Goal: Task Accomplishment & Management: Manage account settings

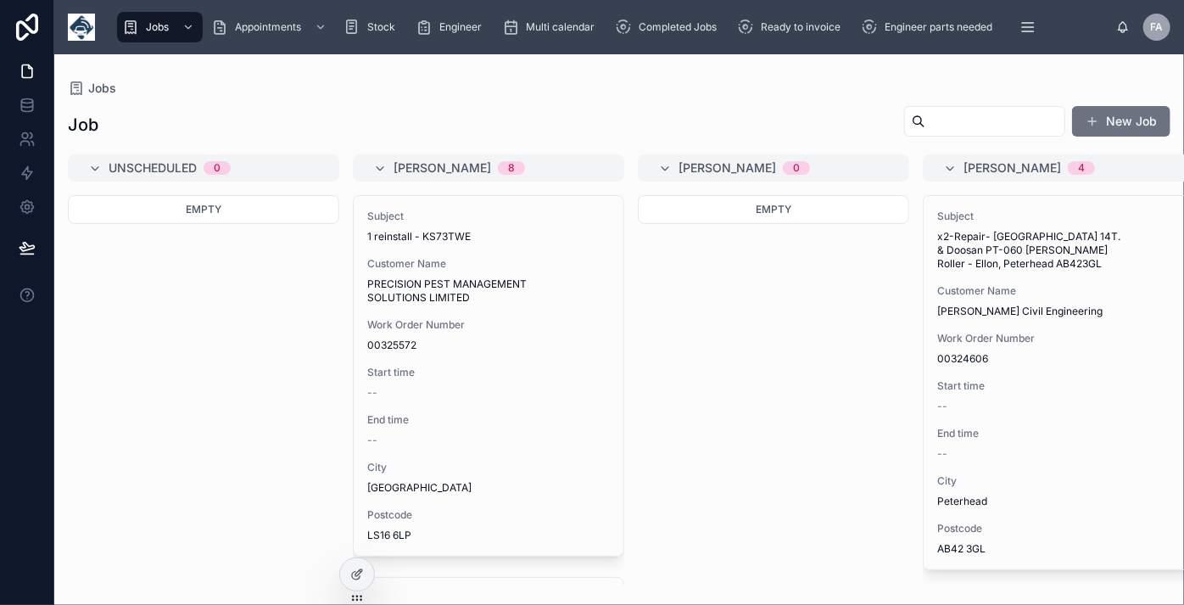
click at [721, 438] on div "Empty" at bounding box center [773, 389] width 271 height 389
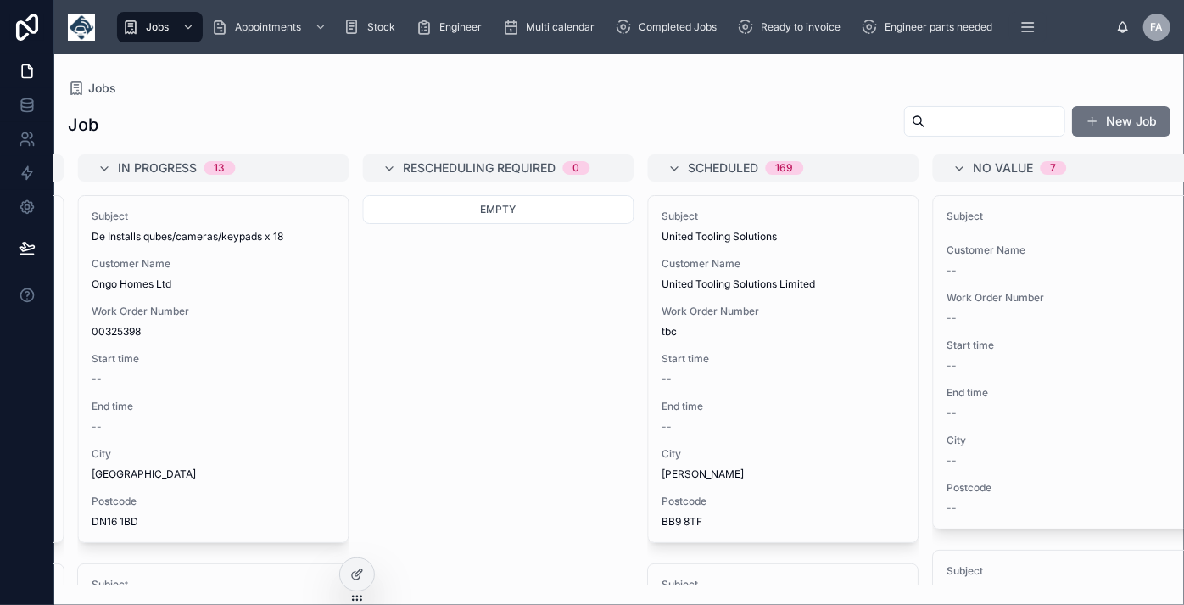
scroll to position [0, 1831]
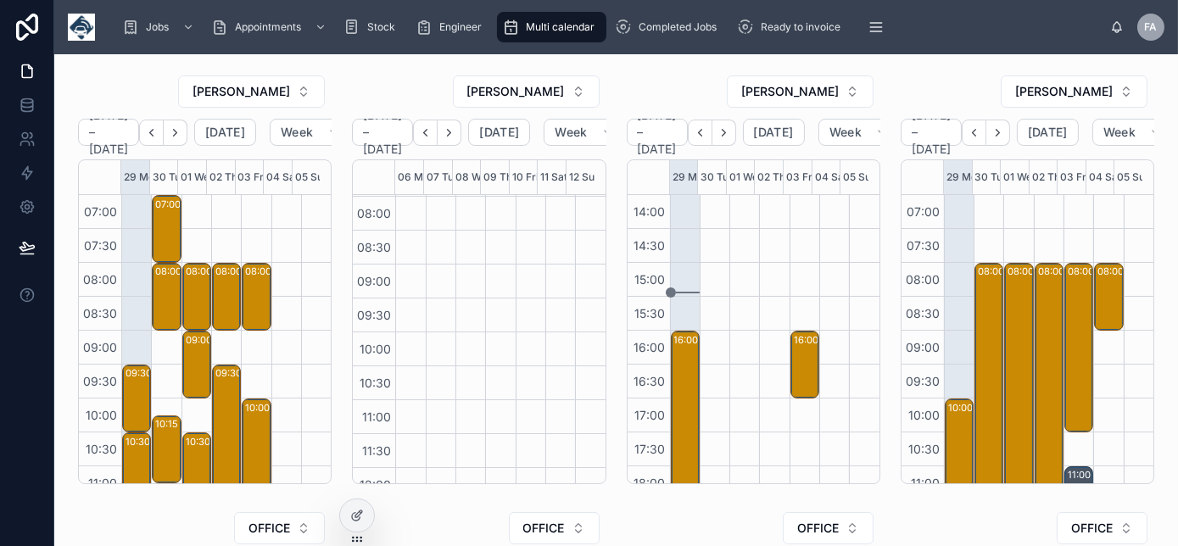
scroll to position [62, 0]
click at [182, 131] on icon "Next" at bounding box center [175, 132] width 13 height 13
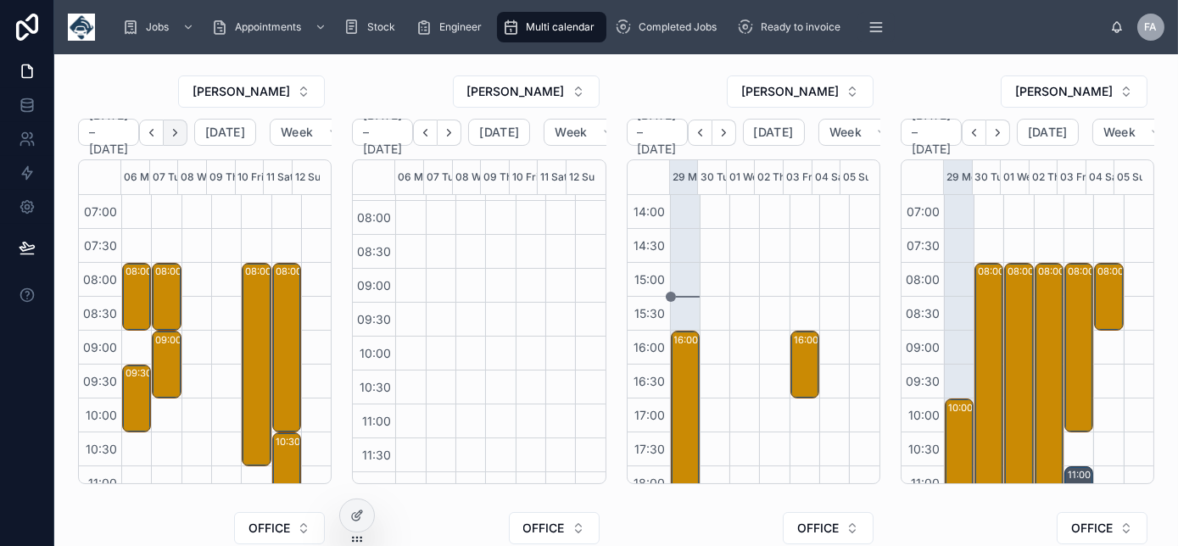
click at [182, 133] on icon "Next" at bounding box center [175, 132] width 13 height 13
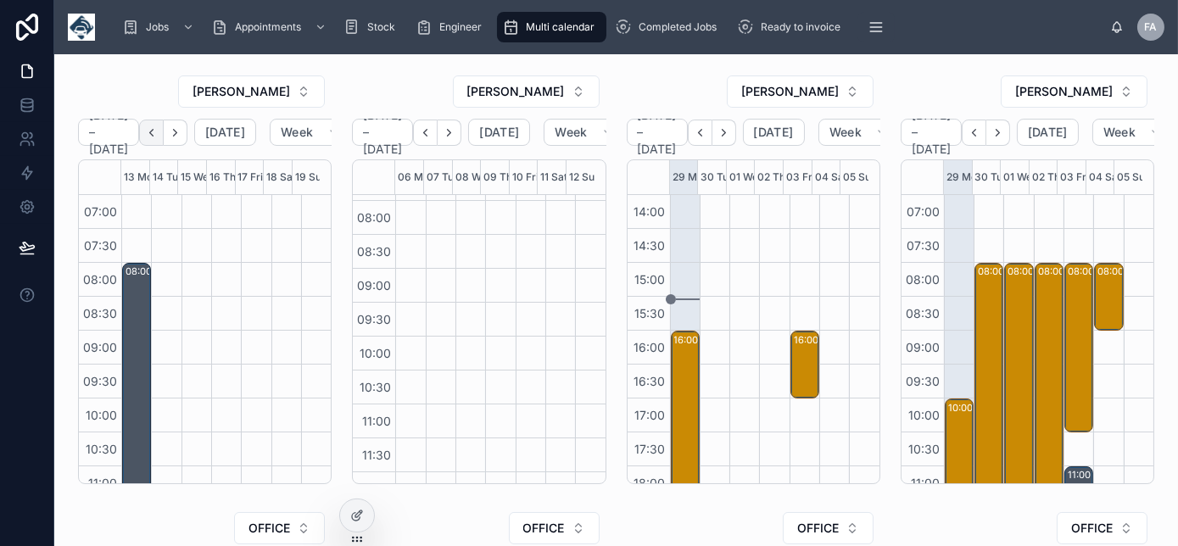
click at [154, 136] on icon "Back" at bounding box center [151, 132] width 13 height 13
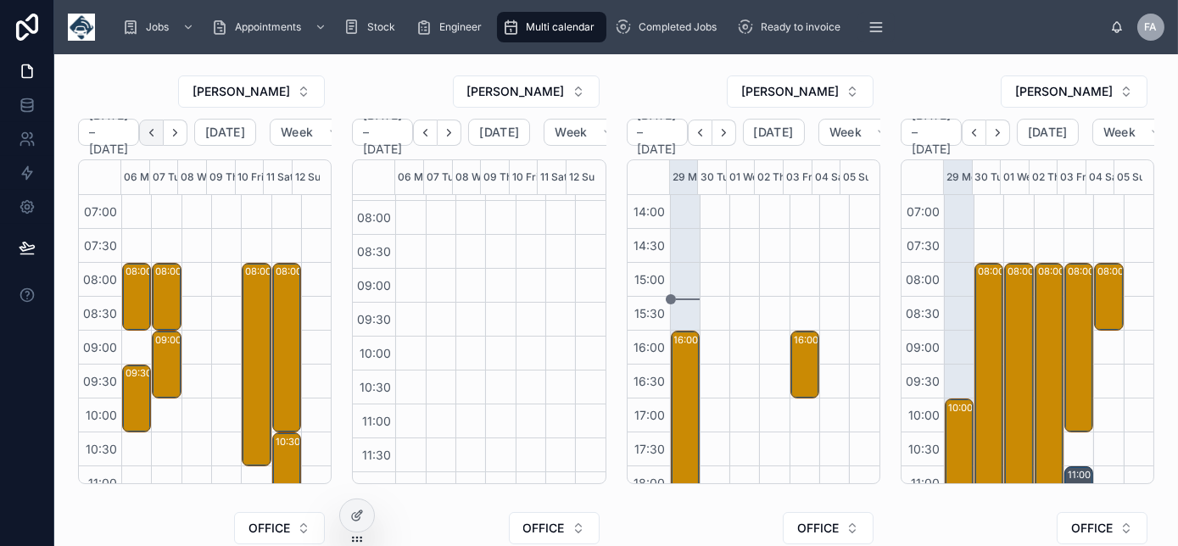
click at [154, 137] on icon "Back" at bounding box center [151, 132] width 13 height 13
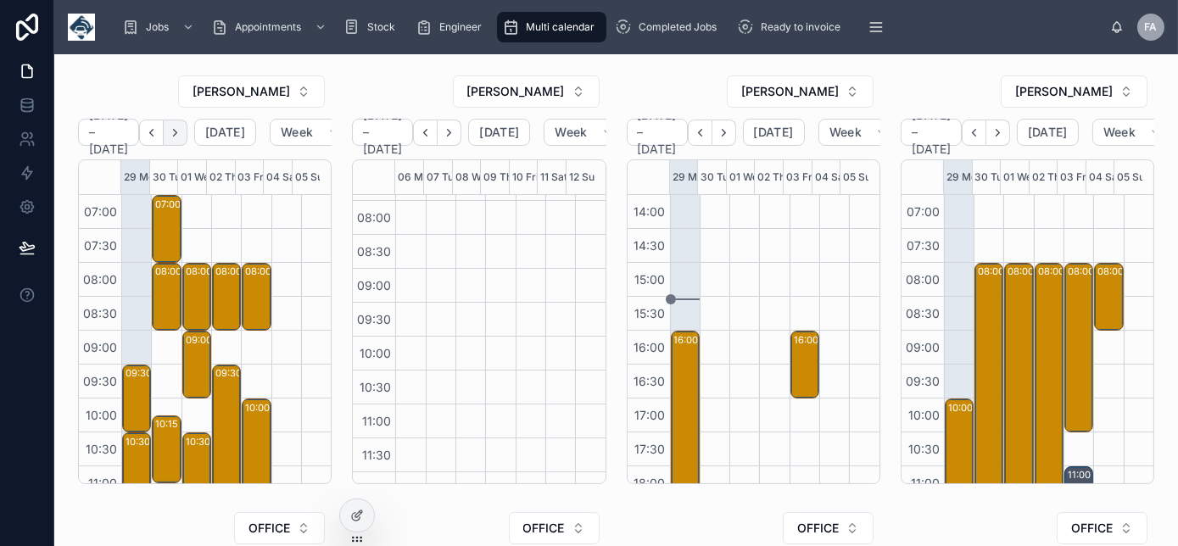
click at [182, 136] on icon "Next" at bounding box center [175, 132] width 13 height 13
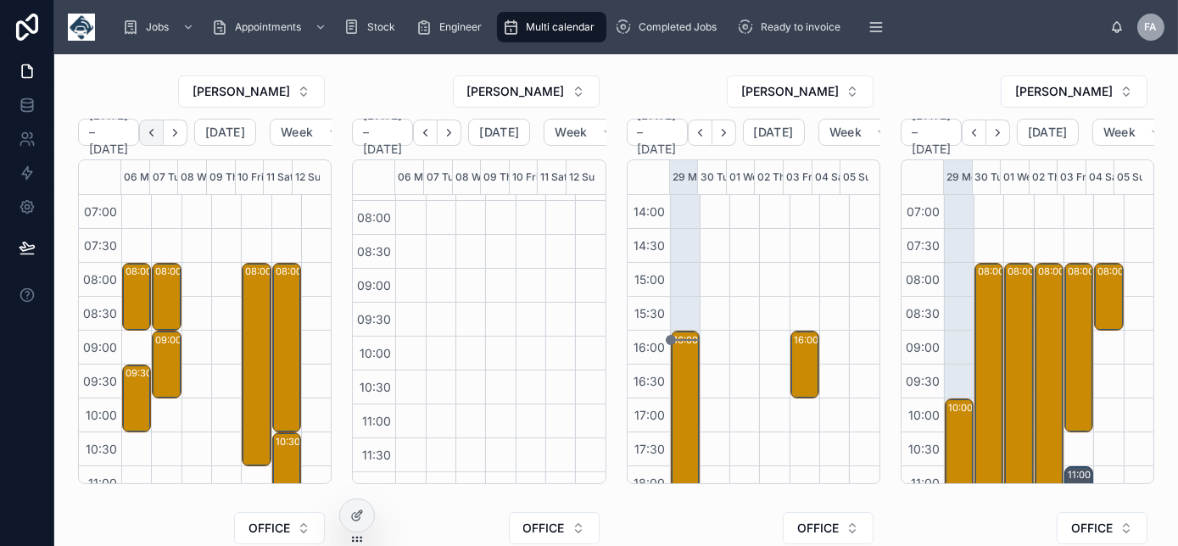
click at [158, 134] on icon "Back" at bounding box center [151, 132] width 13 height 13
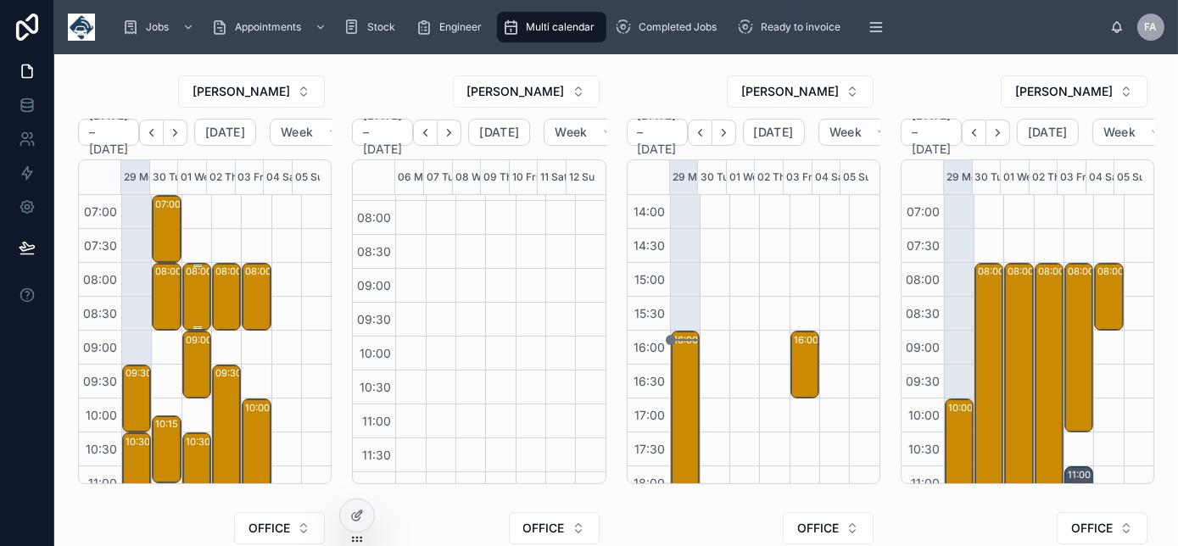
click at [186, 285] on div "08:00 – 09:00 1 Repair - MV71 WHZ - Glanville Environmental Galileo Close Newnh…" at bounding box center [198, 297] width 24 height 64
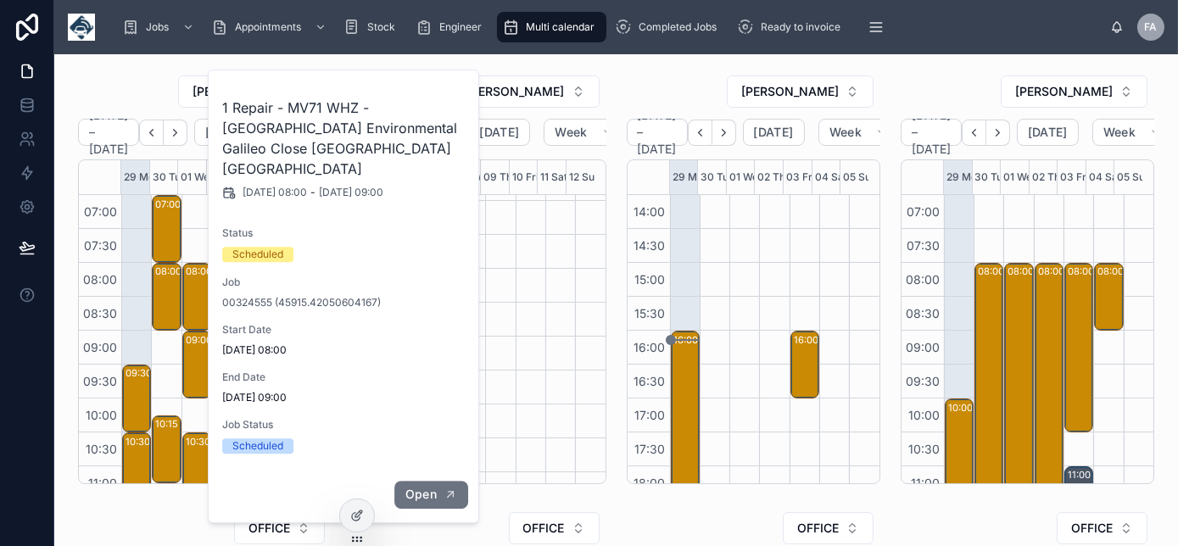
click at [421, 484] on button "Open" at bounding box center [431, 495] width 74 height 28
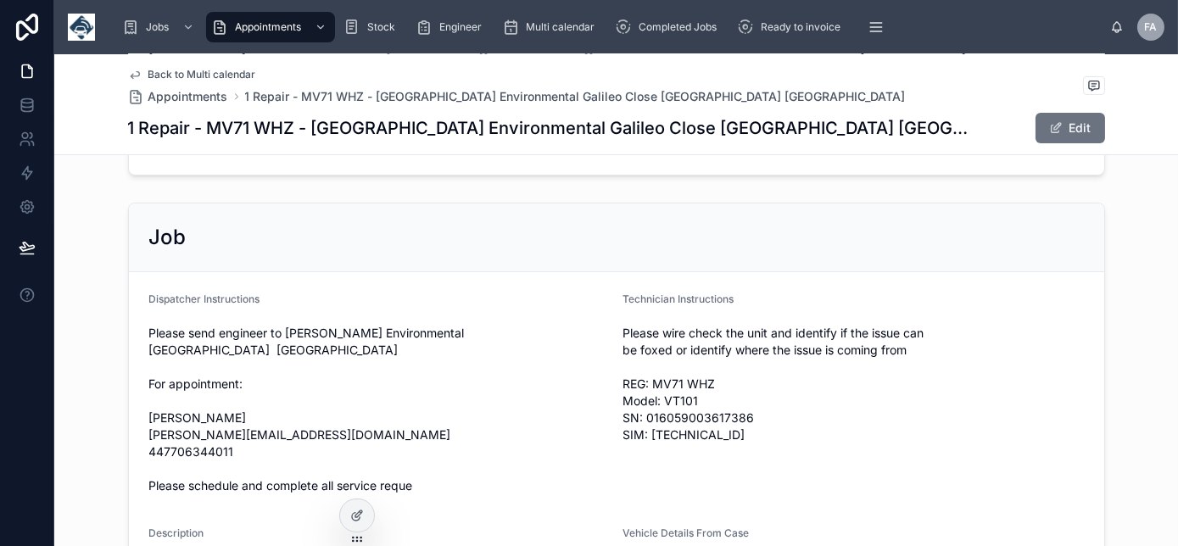
scroll to position [1002, 0]
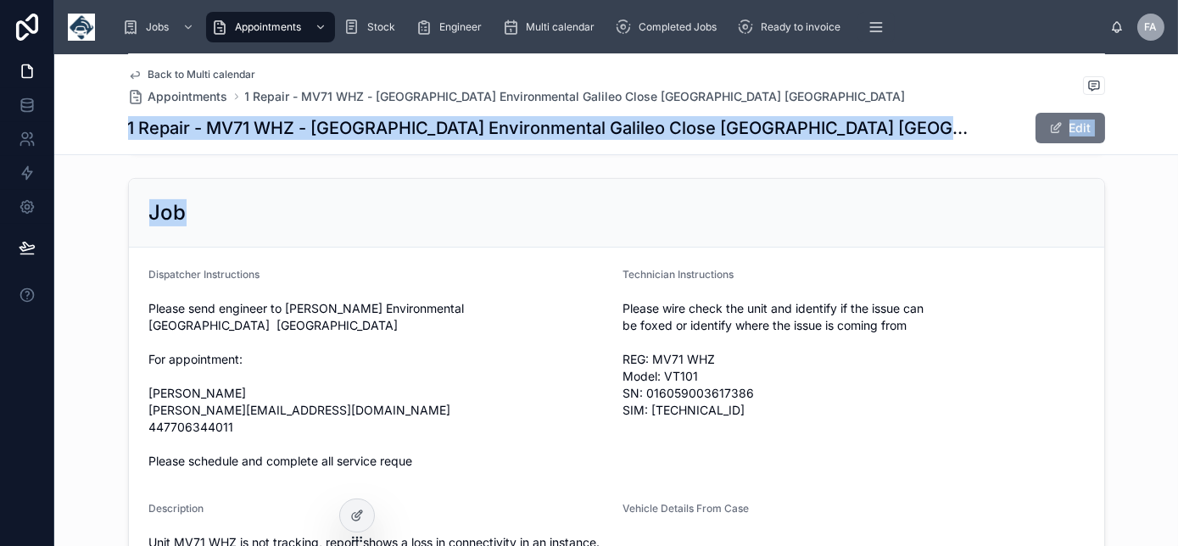
drag, startPoint x: 270, startPoint y: 226, endPoint x: 102, endPoint y: 129, distance: 193.8
click at [337, 171] on div "Job Dispatcher Instructions Please send engineer to Glanville Environmental Gal…" at bounding box center [616, 420] width 1124 height 498
click at [339, 199] on div "Job" at bounding box center [616, 212] width 935 height 27
click at [323, 211] on div "Job" at bounding box center [616, 212] width 935 height 27
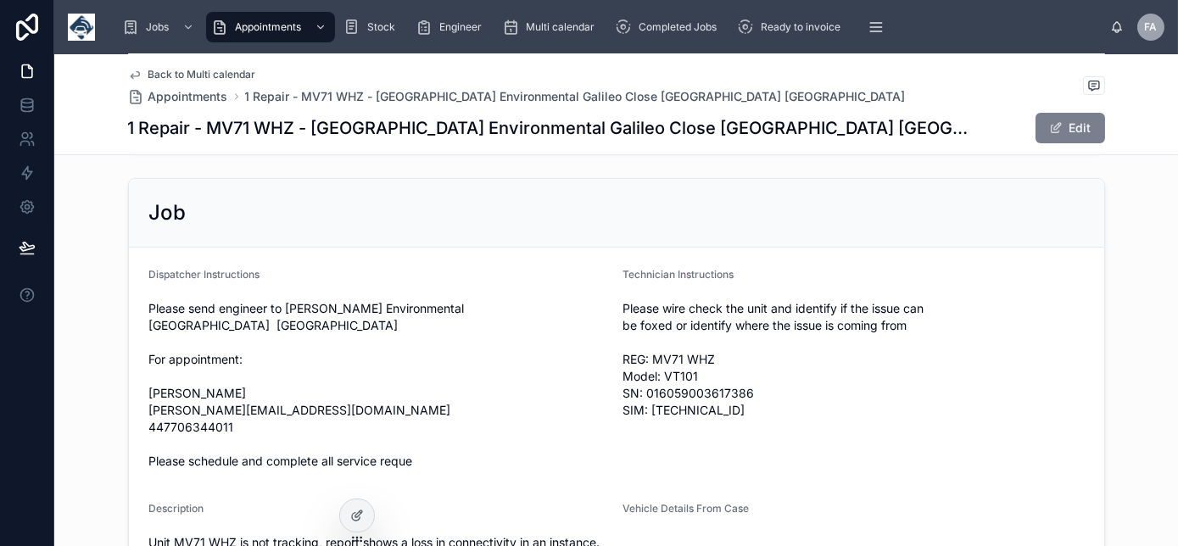
click at [1066, 131] on button "Edit" at bounding box center [1071, 128] width 70 height 31
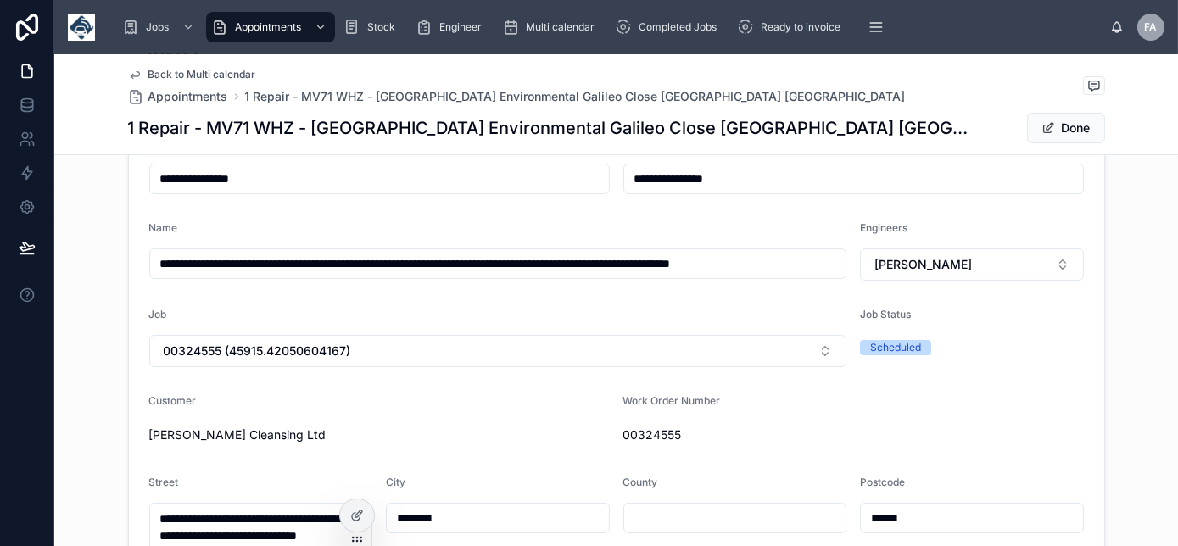
scroll to position [0, 0]
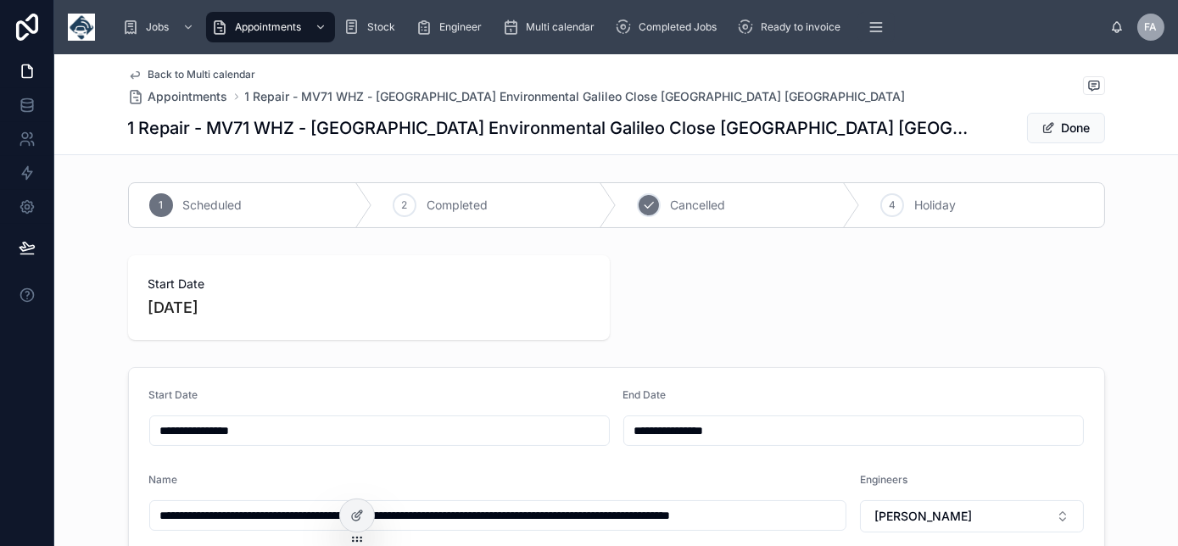
click at [699, 206] on span "Cancelled" at bounding box center [698, 205] width 55 height 17
type input "**********"
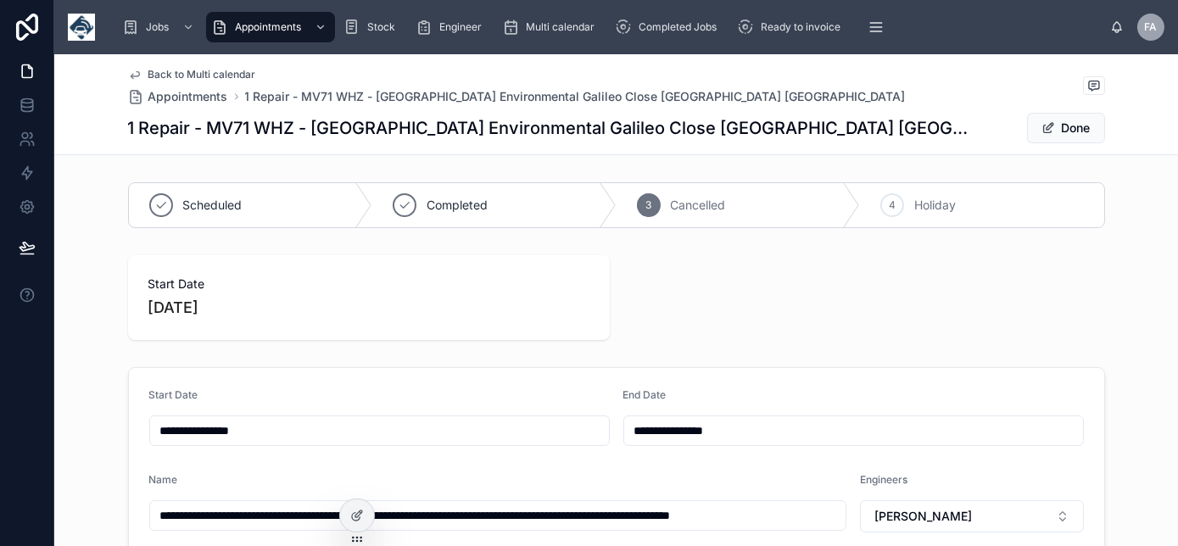
type input "**********"
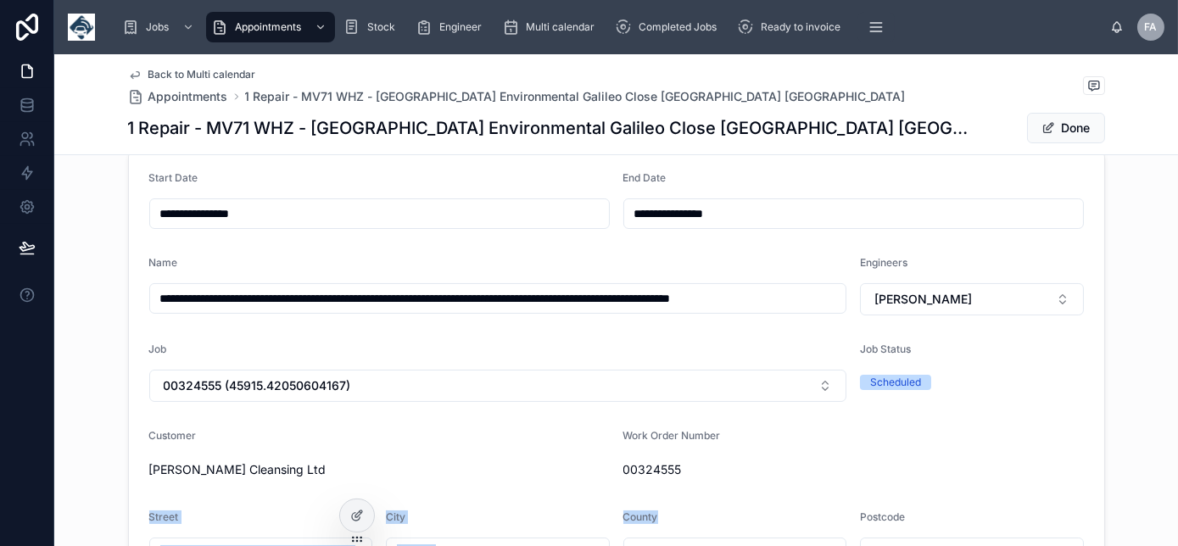
scroll to position [251, 0]
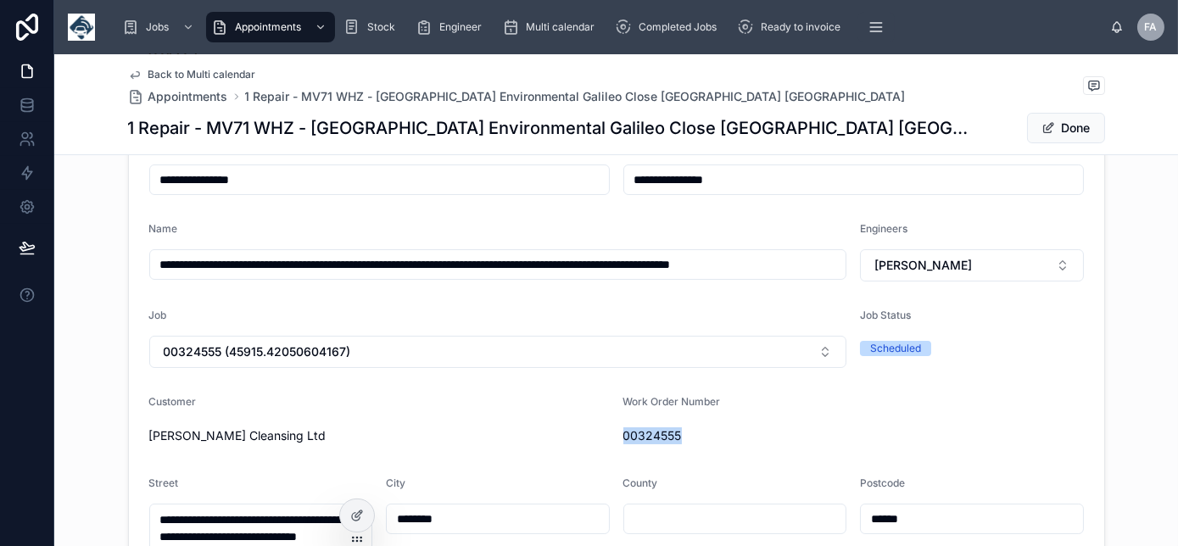
drag, startPoint x: 697, startPoint y: 536, endPoint x: 620, endPoint y: 441, distance: 121.9
click at [624, 441] on span "00324555" at bounding box center [854, 436] width 461 height 17
copy span "00324555"
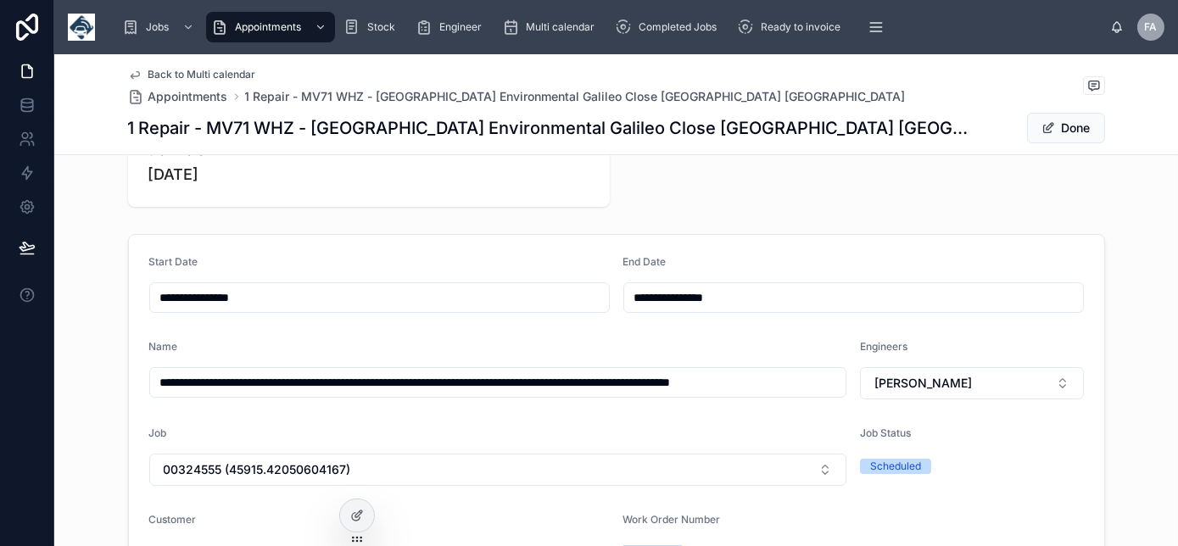
scroll to position [0, 0]
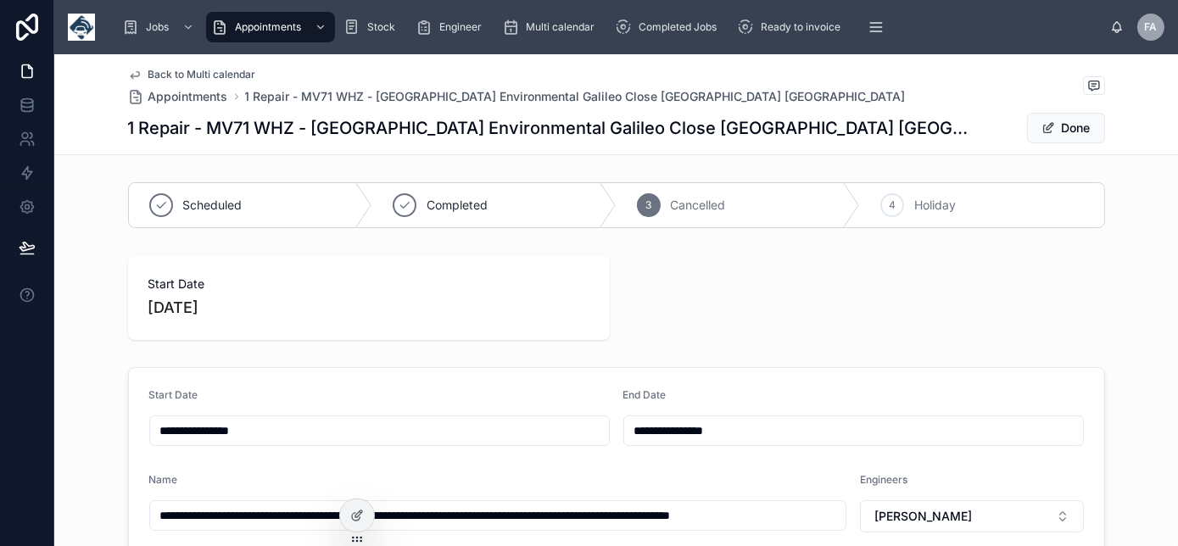
click at [210, 76] on span "Back to Multi calendar" at bounding box center [202, 75] width 108 height 14
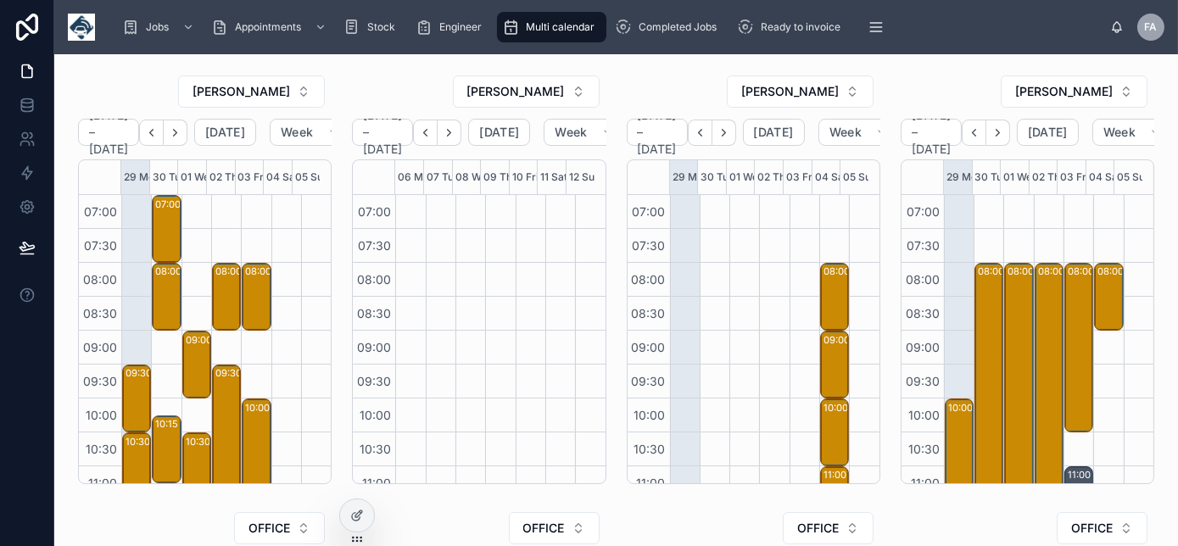
scroll to position [475, 0]
